Goal: Task Accomplishment & Management: Use online tool/utility

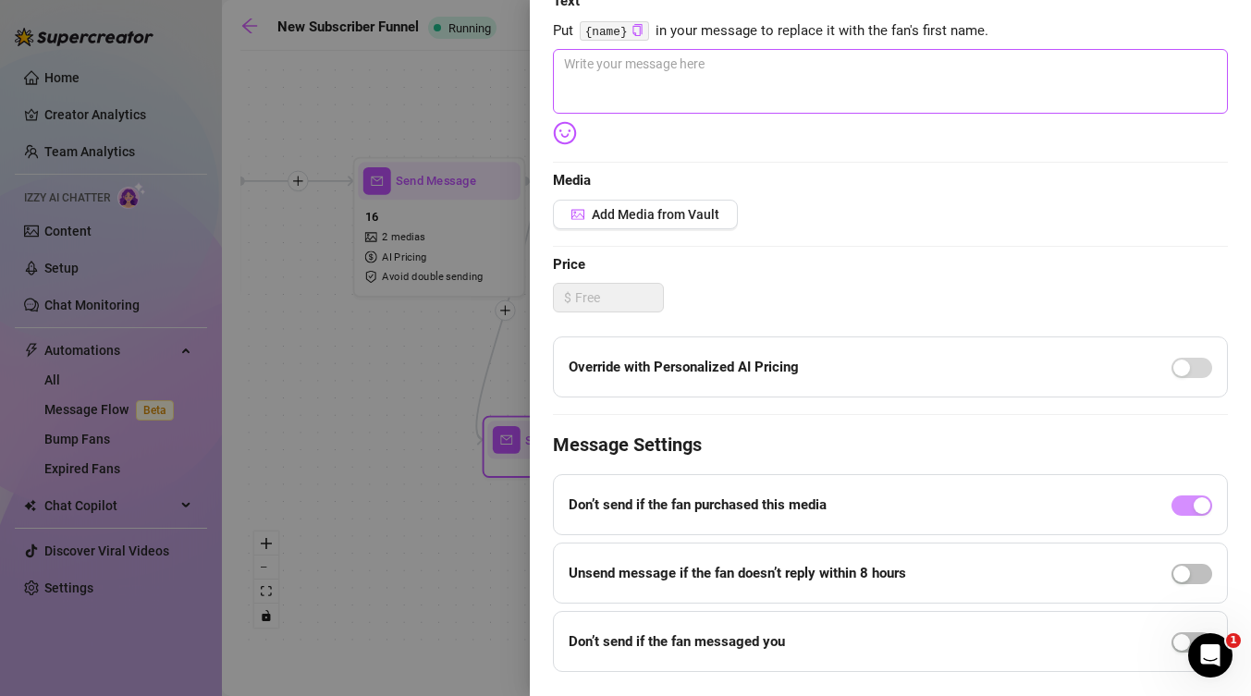
scroll to position [307, 0]
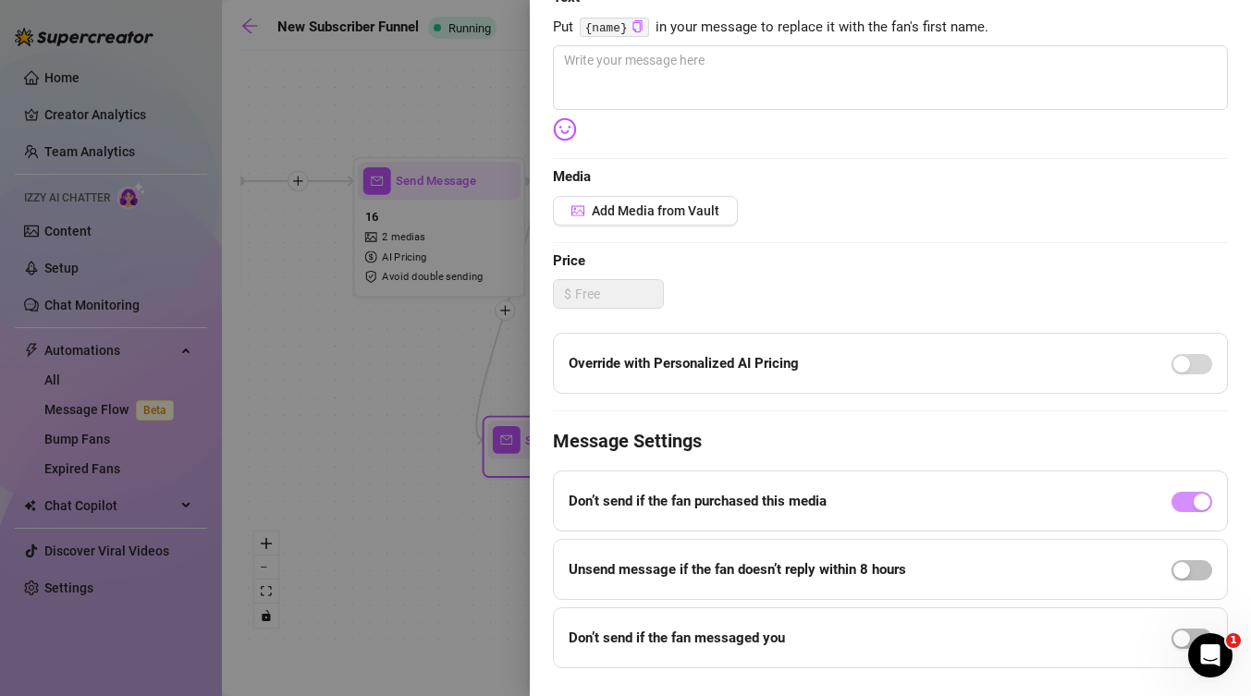
click at [477, 438] on div at bounding box center [625, 348] width 1251 height 696
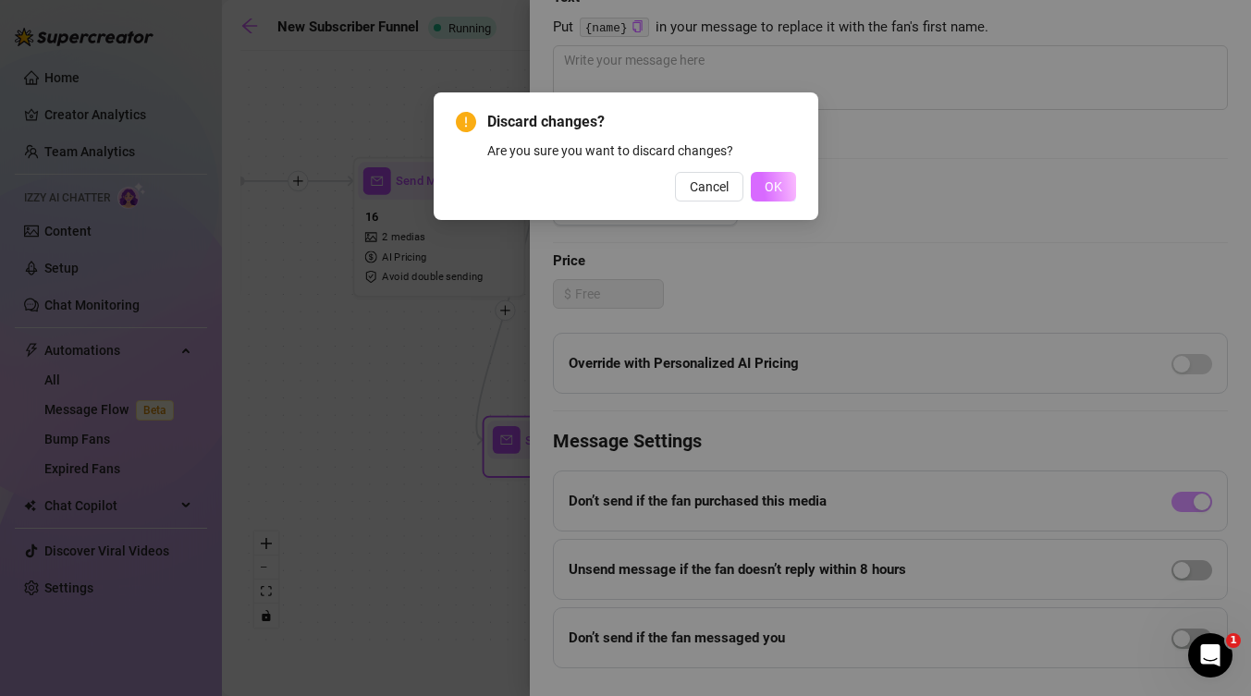
click at [758, 194] on button "OK" at bounding box center [773, 187] width 45 height 30
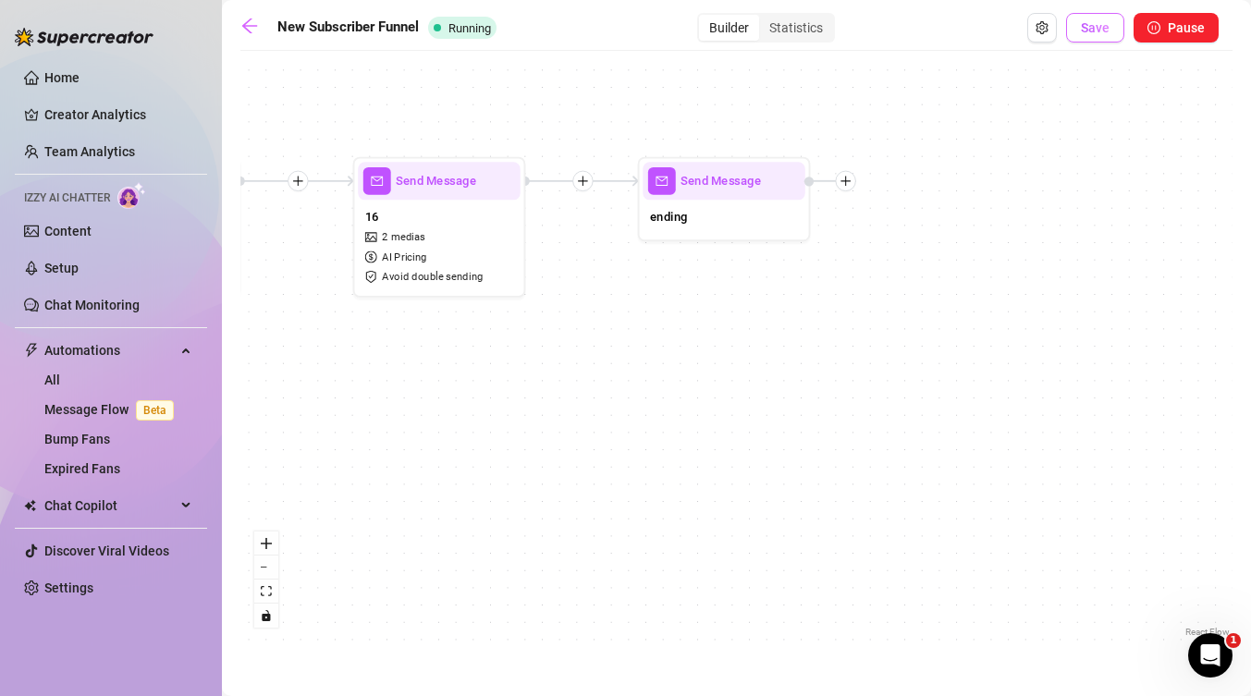
click at [1103, 38] on button "Save" at bounding box center [1095, 28] width 58 height 30
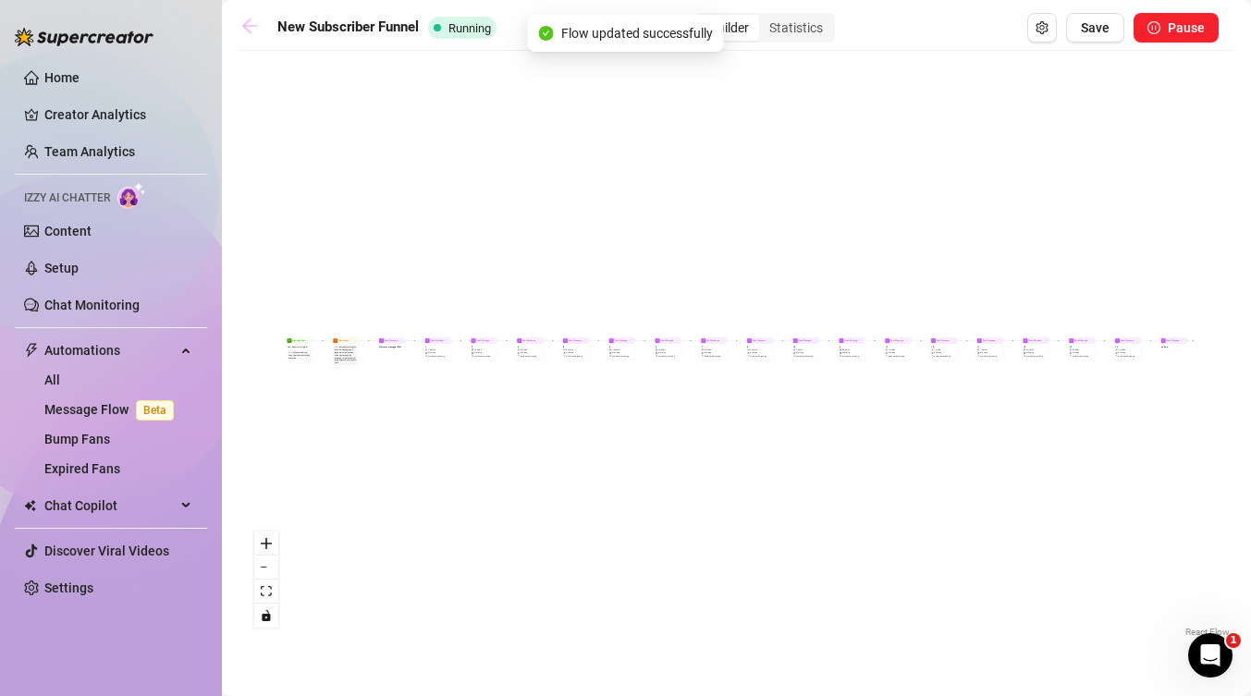
click at [257, 27] on icon "arrow-left" at bounding box center [249, 26] width 18 height 18
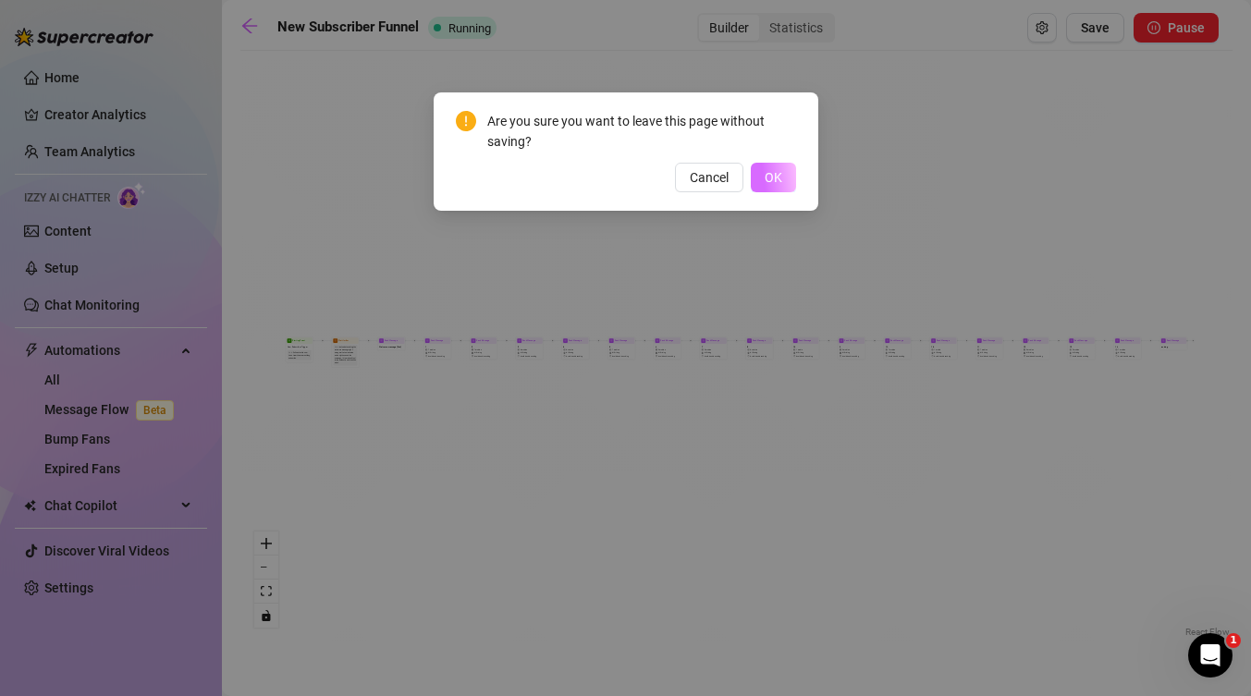
click at [766, 183] on span "OK" at bounding box center [774, 177] width 18 height 15
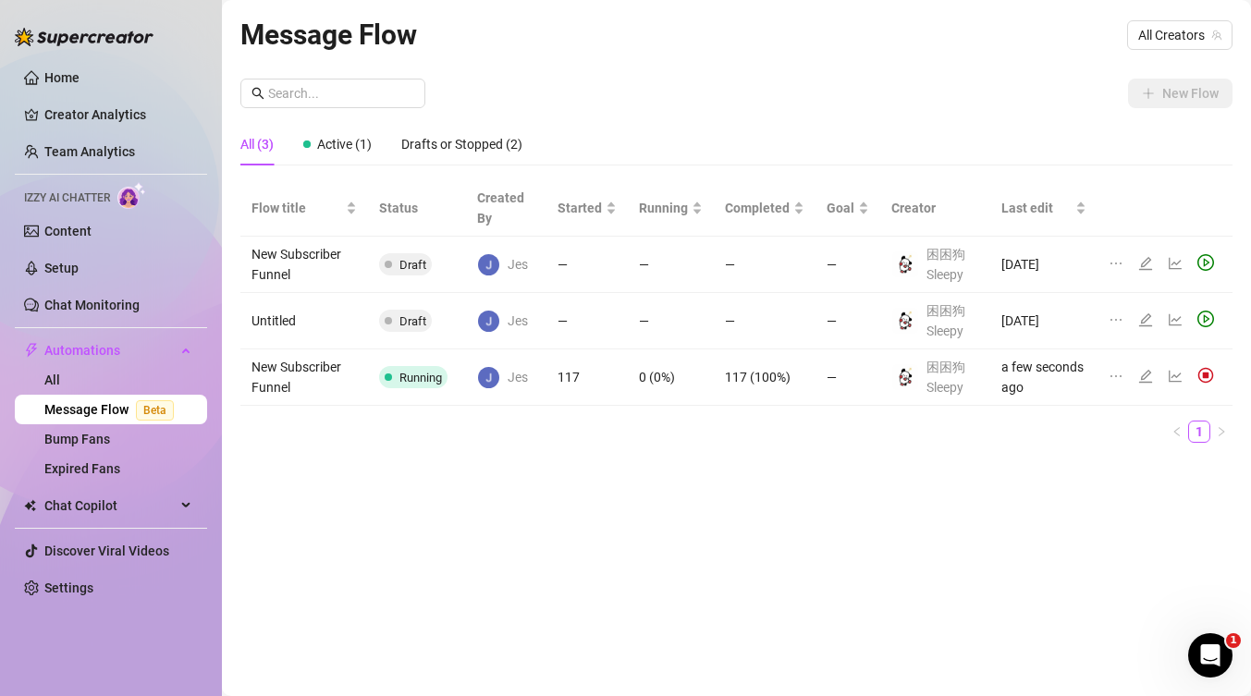
click at [396, 261] on span "Draft" at bounding box center [405, 264] width 53 height 22
click at [1116, 268] on icon "ellipsis" at bounding box center [1116, 263] width 15 height 15
click at [1072, 422] on ul "1" at bounding box center [736, 432] width 992 height 22
